Goal: Task Accomplishment & Management: Manage account settings

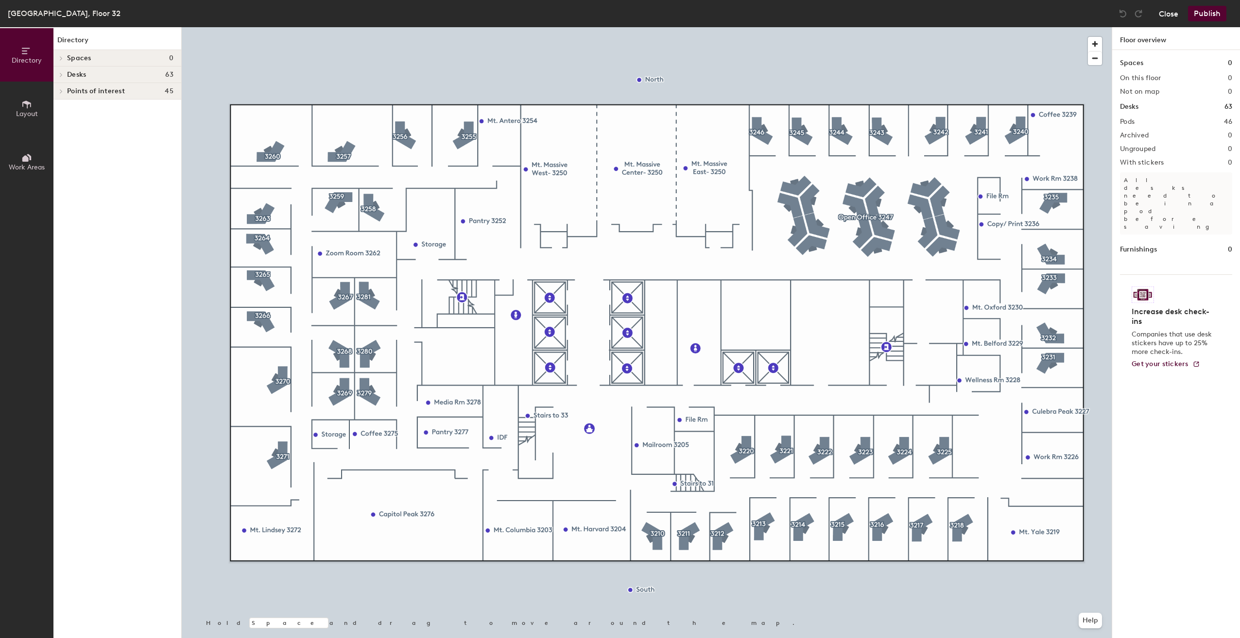
click at [1168, 15] on button "Close" at bounding box center [1168, 14] width 19 height 16
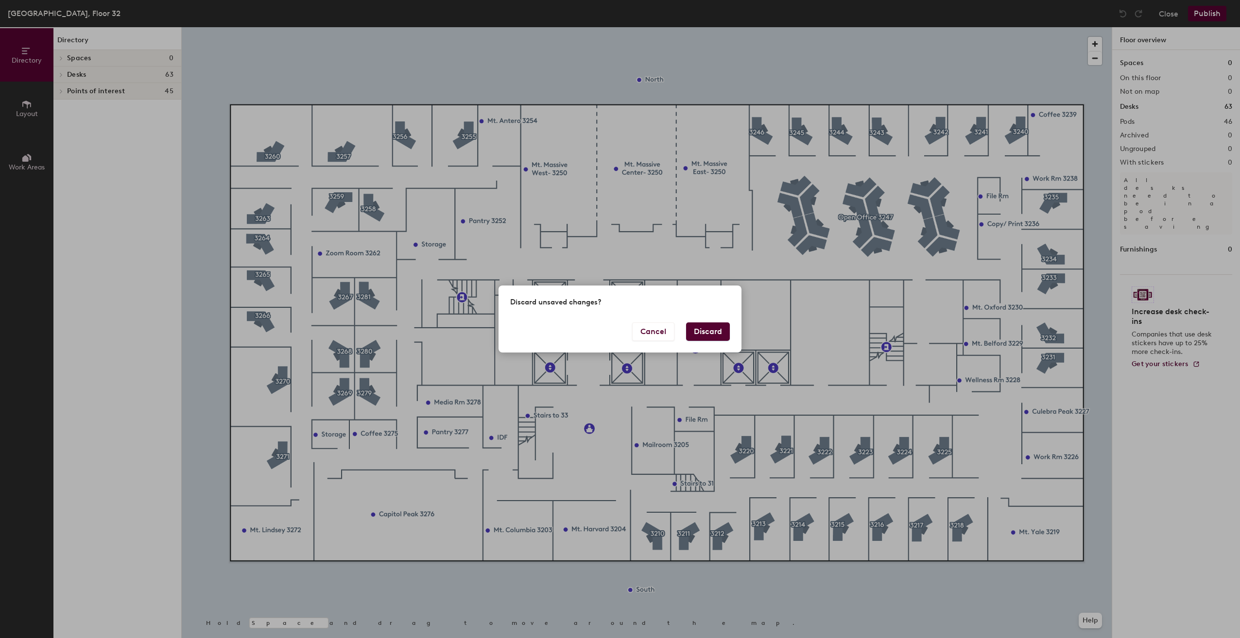
click at [722, 338] on button "Discard" at bounding box center [708, 332] width 44 height 18
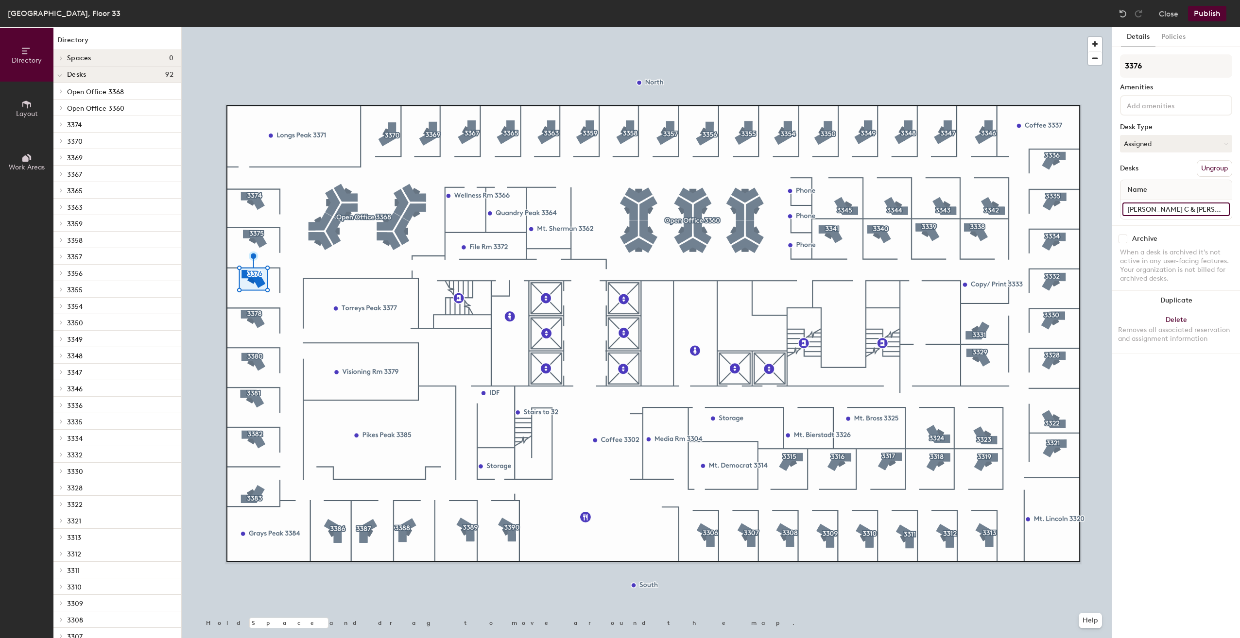
click at [1160, 212] on input "Brent C & Arron F" at bounding box center [1175, 210] width 107 height 14
click at [1150, 209] on input "Brent C & Arron F" at bounding box center [1175, 210] width 107 height 14
drag, startPoint x: 1158, startPoint y: 209, endPoint x: 1120, endPoint y: 209, distance: 37.9
click at [1120, 209] on div "Brent C & Arron F" at bounding box center [1175, 209] width 111 height 19
type input "Vacant A & [PERSON_NAME] F"
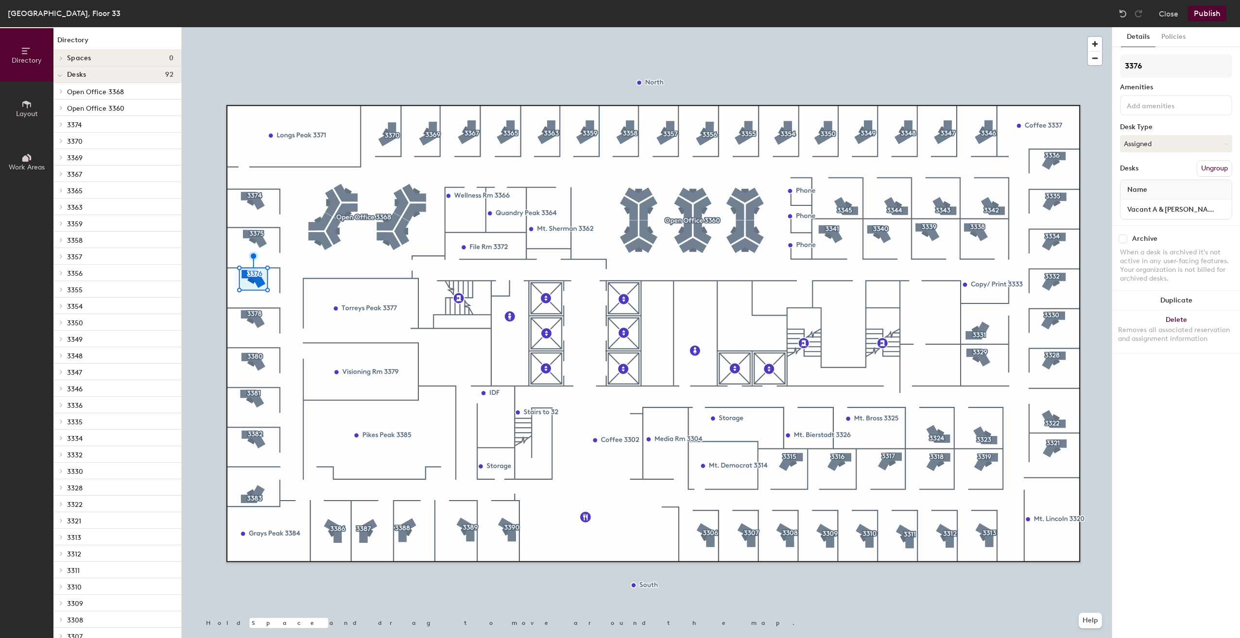
click at [1209, 12] on button "Publish" at bounding box center [1207, 14] width 38 height 16
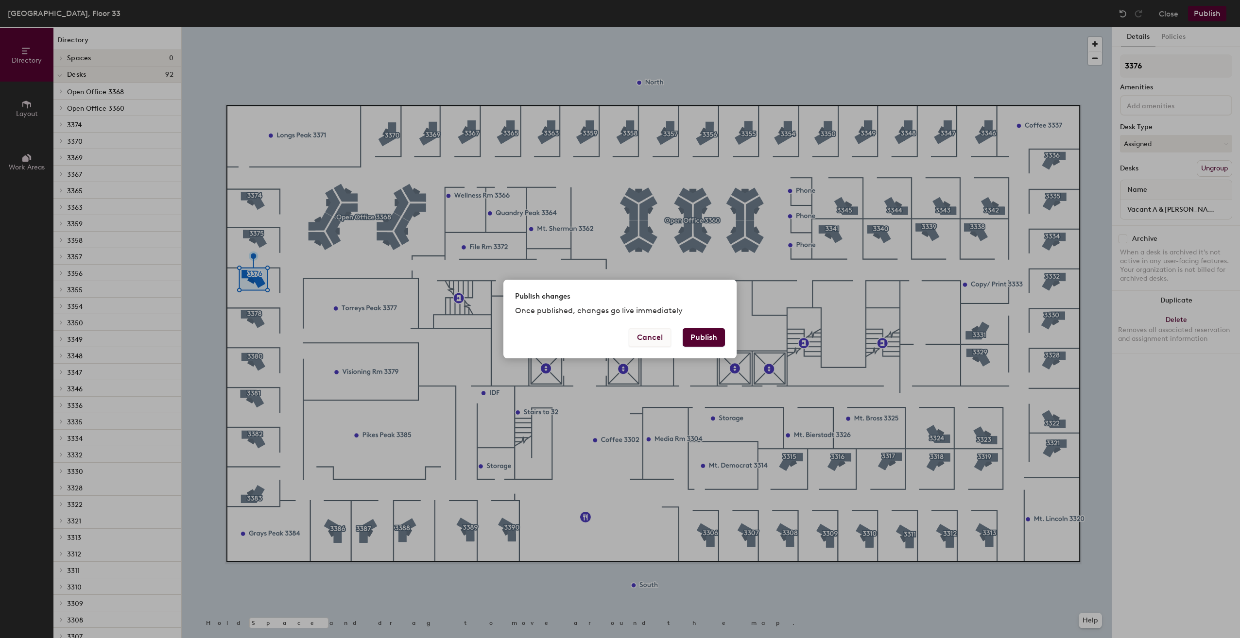
click at [638, 340] on button "Cancel" at bounding box center [650, 337] width 42 height 18
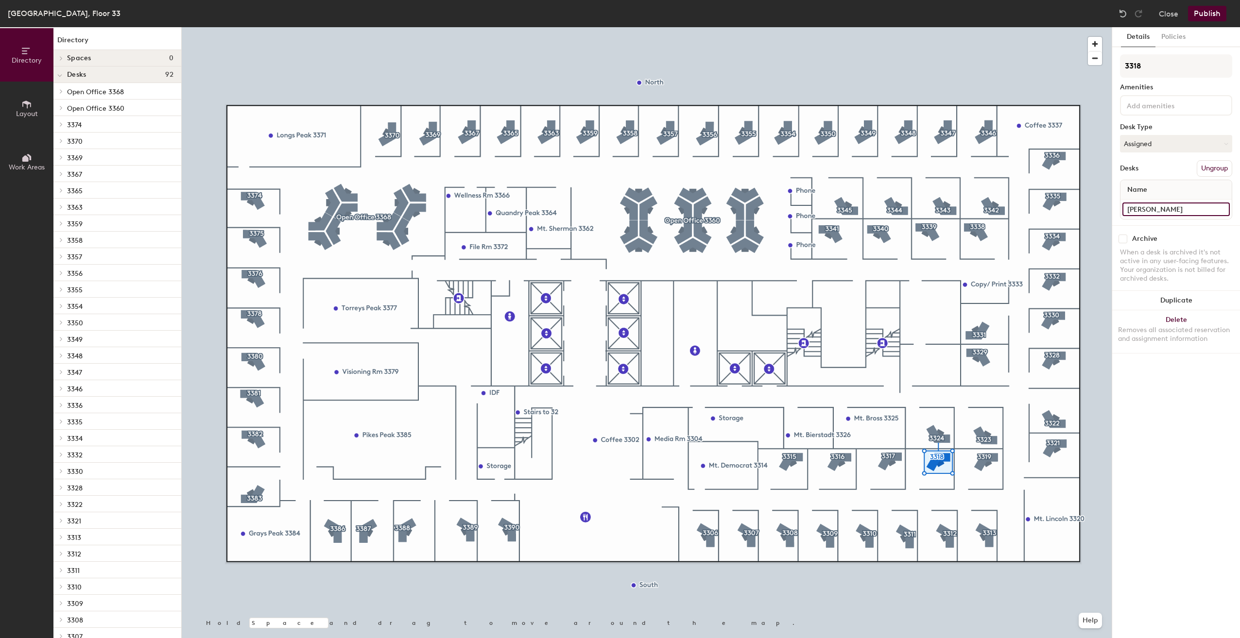
click at [1149, 207] on input "Alec B" at bounding box center [1175, 210] width 107 height 14
click at [1156, 211] on input "Alec B" at bounding box center [1175, 210] width 107 height 14
type input "[PERSON_NAME] & [PERSON_NAME] W"
click at [1169, 205] on input "Sophia G & Quinn W" at bounding box center [1175, 210] width 107 height 14
click at [1200, 212] on input "Sophia G & Quinn W" at bounding box center [1175, 210] width 107 height 14
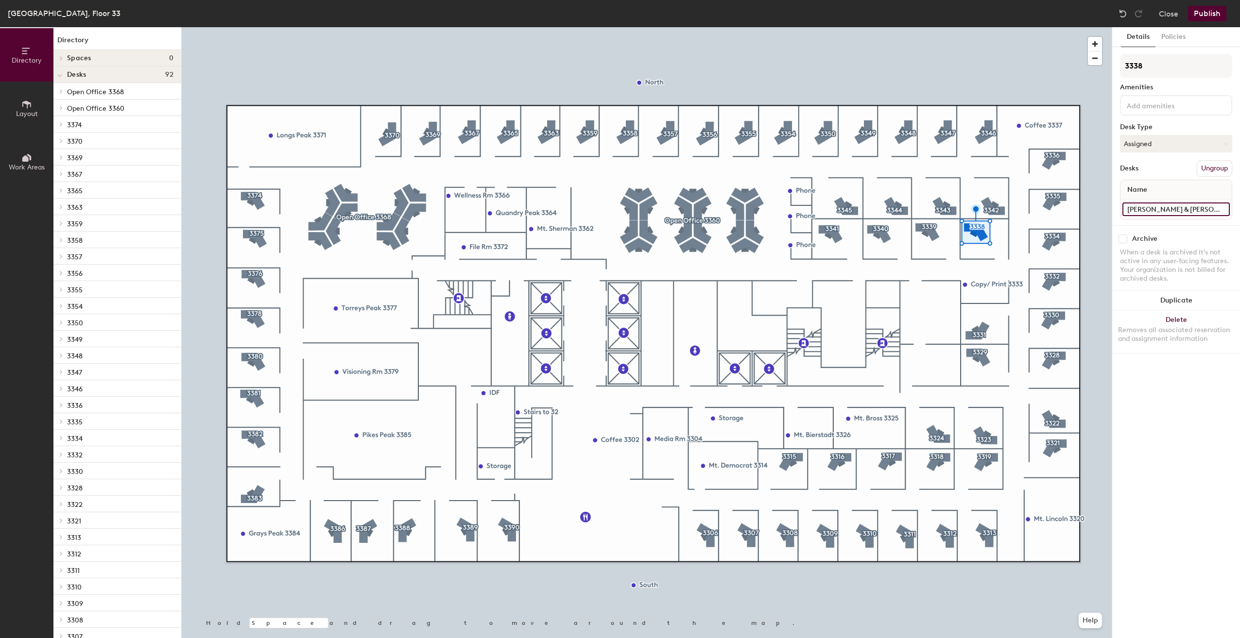
drag, startPoint x: 1199, startPoint y: 210, endPoint x: 1164, endPoint y: 209, distance: 35.0
click at [1164, 209] on input "Sophia G & Quinn W" at bounding box center [1175, 210] width 107 height 14
click at [1194, 209] on input "Sophia G & Quinn W" at bounding box center [1175, 210] width 107 height 14
drag, startPoint x: 1195, startPoint y: 209, endPoint x: 1165, endPoint y: 211, distance: 30.2
click at [1165, 211] on input "Sophia G & Quinn W" at bounding box center [1175, 210] width 107 height 14
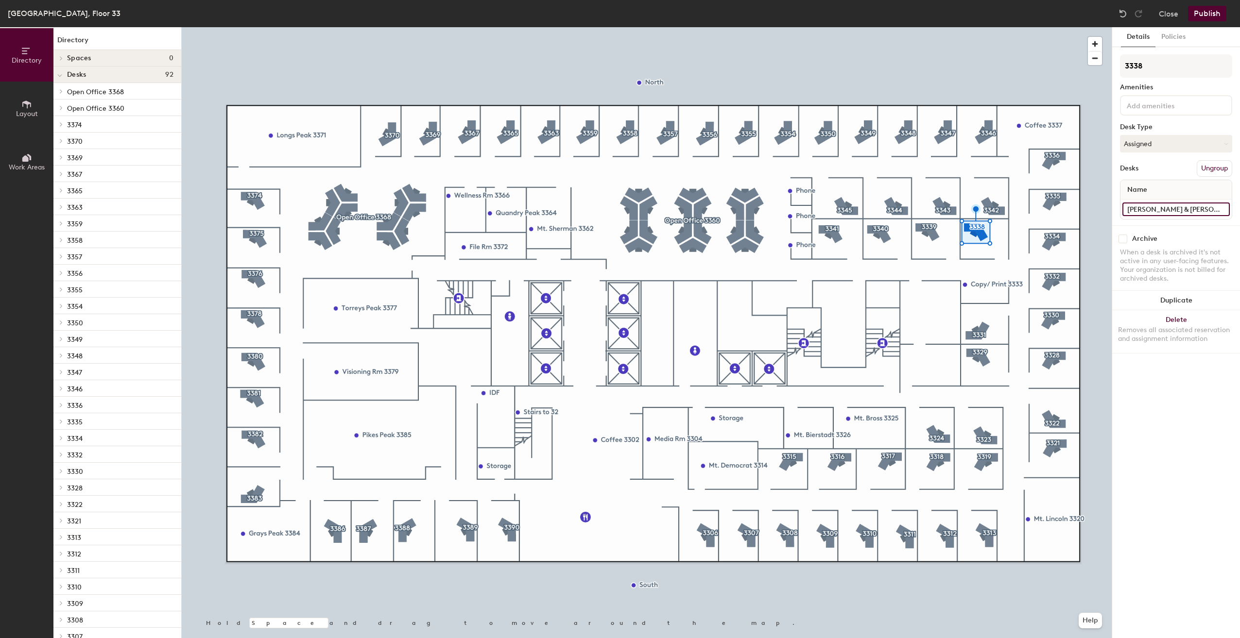
click at [1198, 205] on input "Sophia G & Quinn W" at bounding box center [1175, 210] width 107 height 14
type input "Sophia G & Hotel B"
click at [1213, 15] on button "Publish" at bounding box center [1207, 14] width 38 height 16
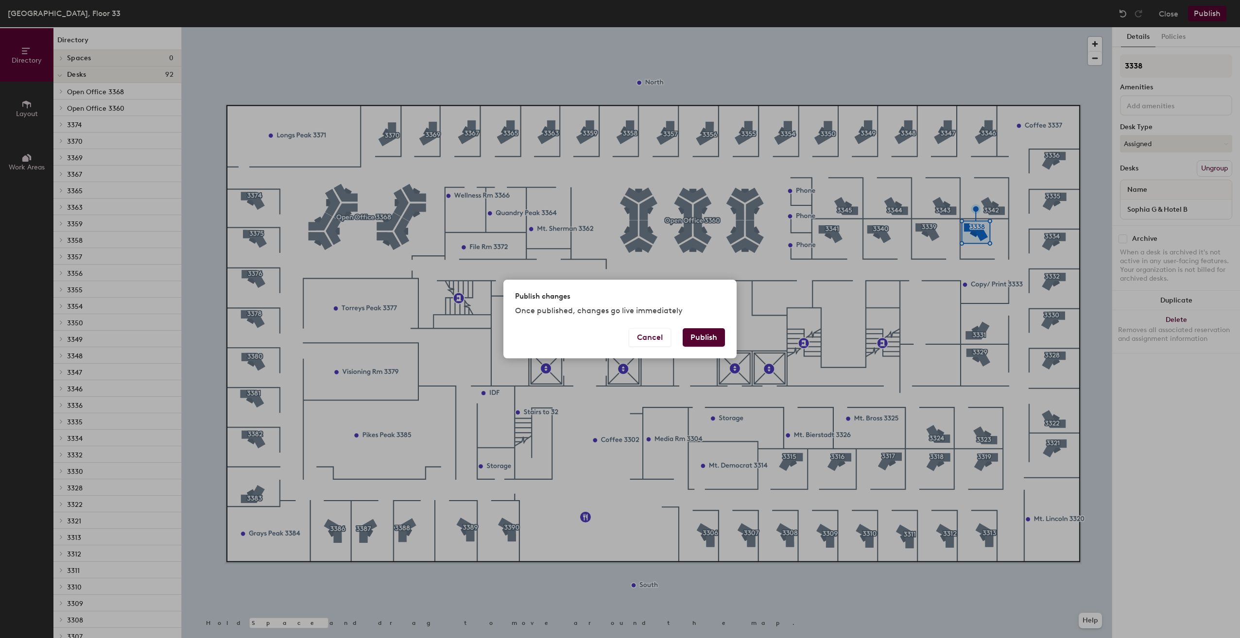
click at [710, 336] on button "Publish" at bounding box center [704, 337] width 42 height 18
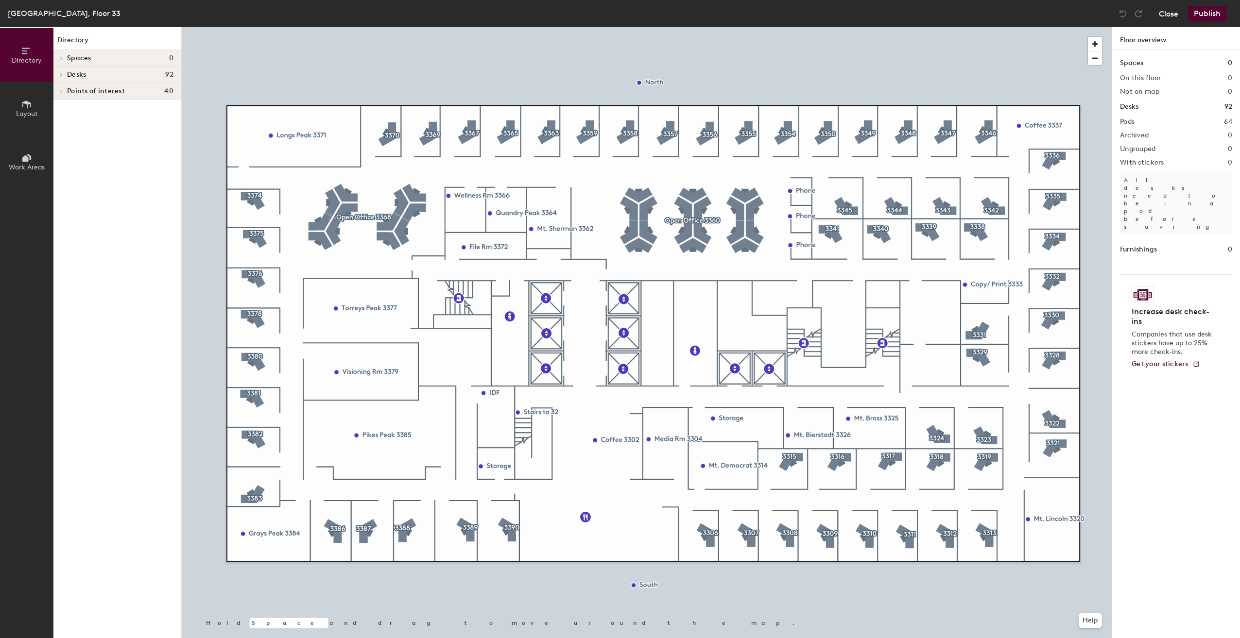
click at [1170, 14] on button "Close" at bounding box center [1168, 14] width 19 height 16
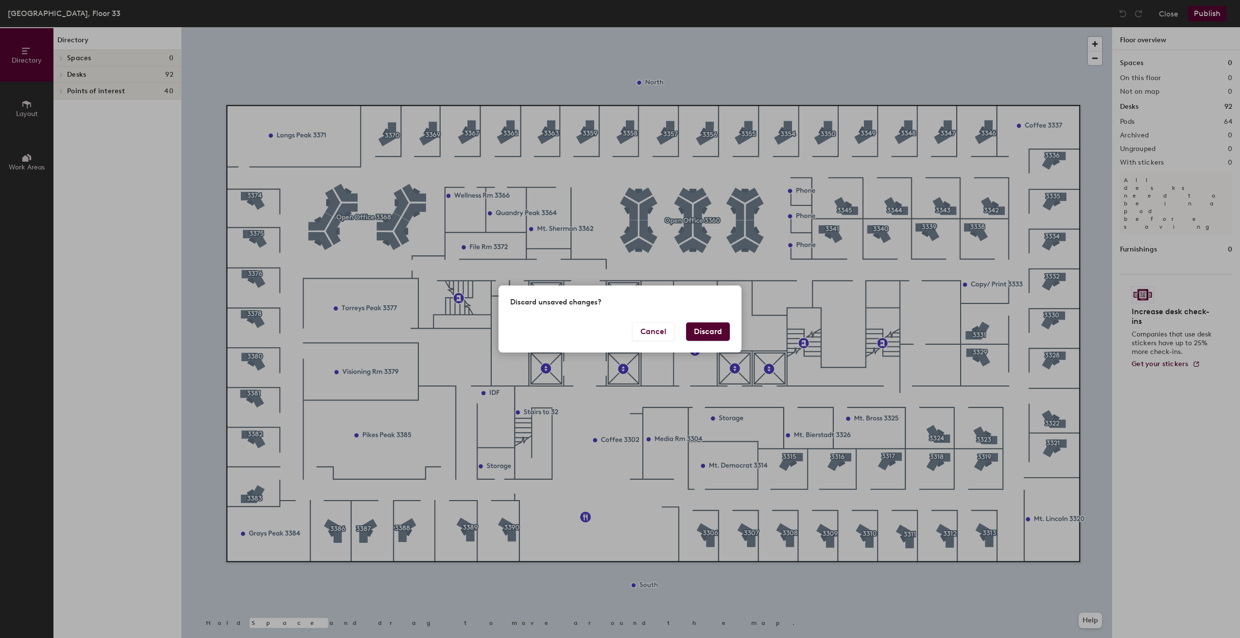
click at [715, 331] on button "Discard" at bounding box center [708, 332] width 44 height 18
